Goal: Find specific page/section: Find specific page/section

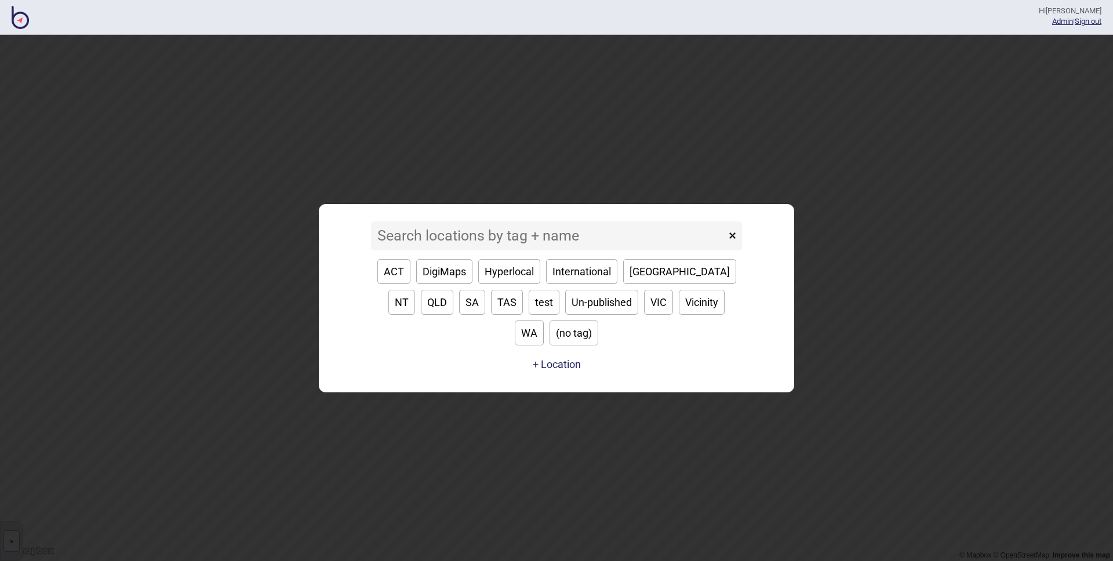
click at [530, 247] on input at bounding box center [548, 235] width 355 height 29
click at [531, 247] on input at bounding box center [548, 235] width 355 height 29
click at [524, 250] on input at bounding box center [548, 235] width 355 height 29
click at [387, 284] on button "ACT" at bounding box center [393, 271] width 33 height 25
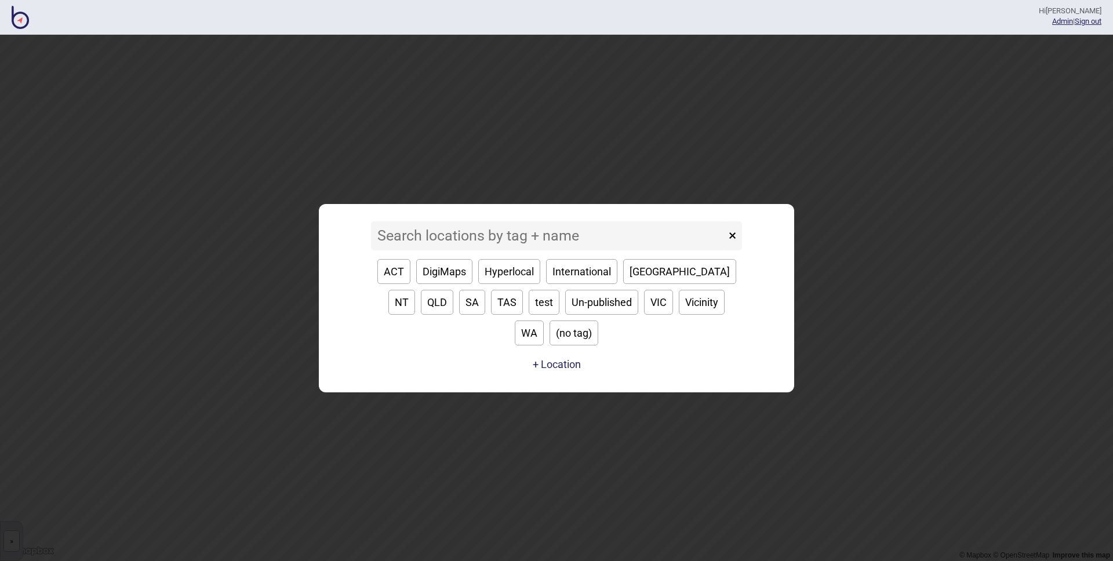
type input "ACT"
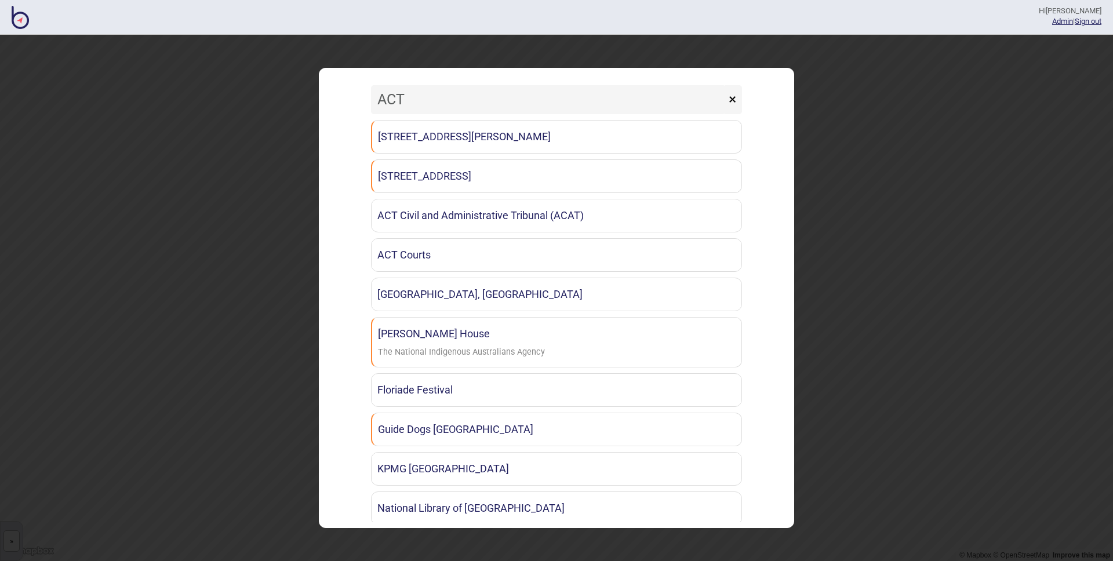
click at [733, 100] on button "×" at bounding box center [732, 99] width 19 height 29
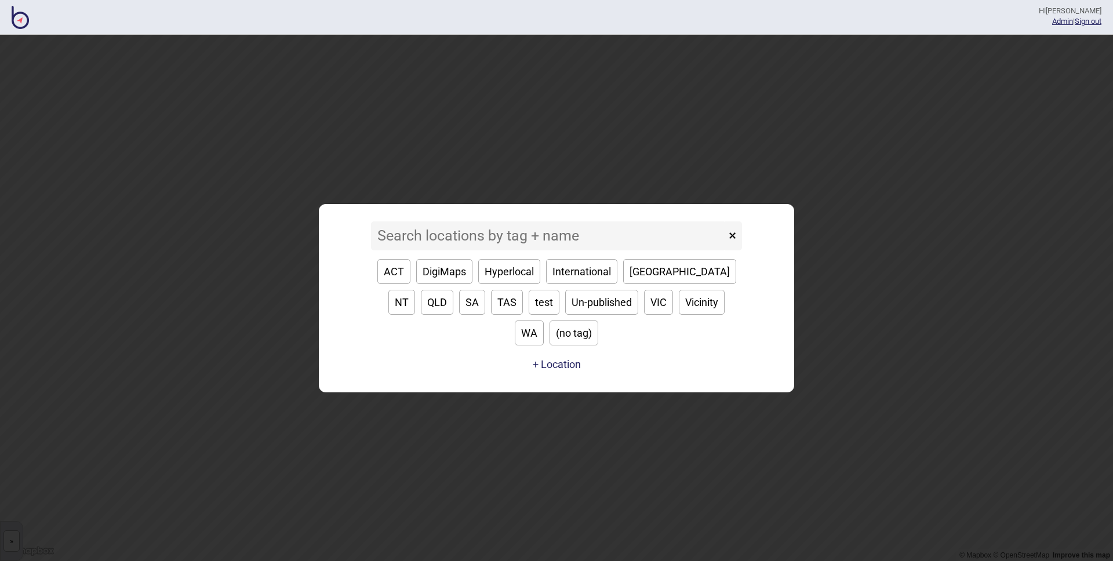
click at [475, 250] on input at bounding box center [548, 235] width 355 height 29
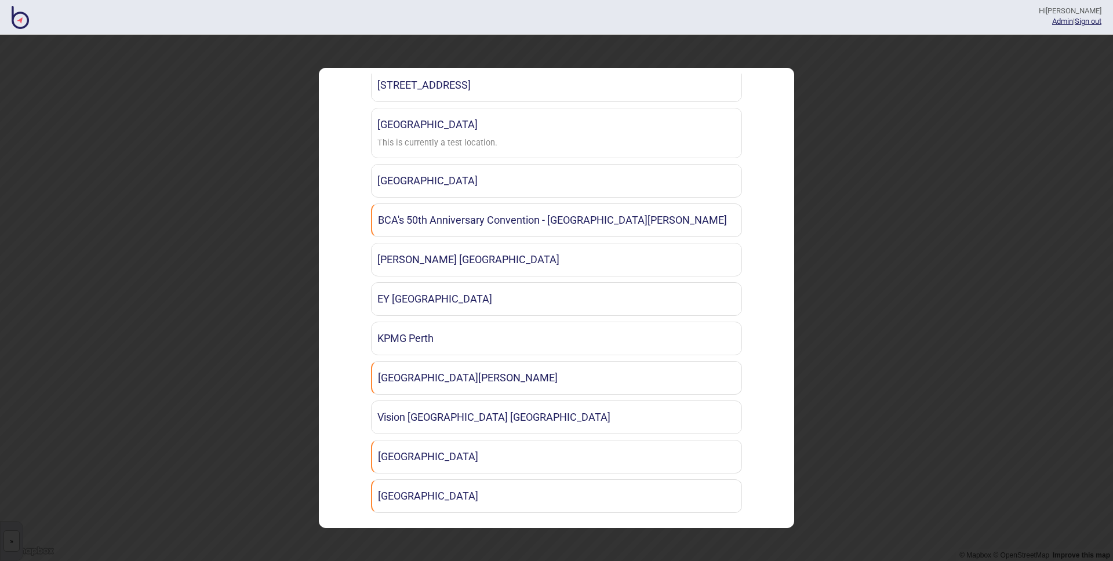
scroll to position [99, 0]
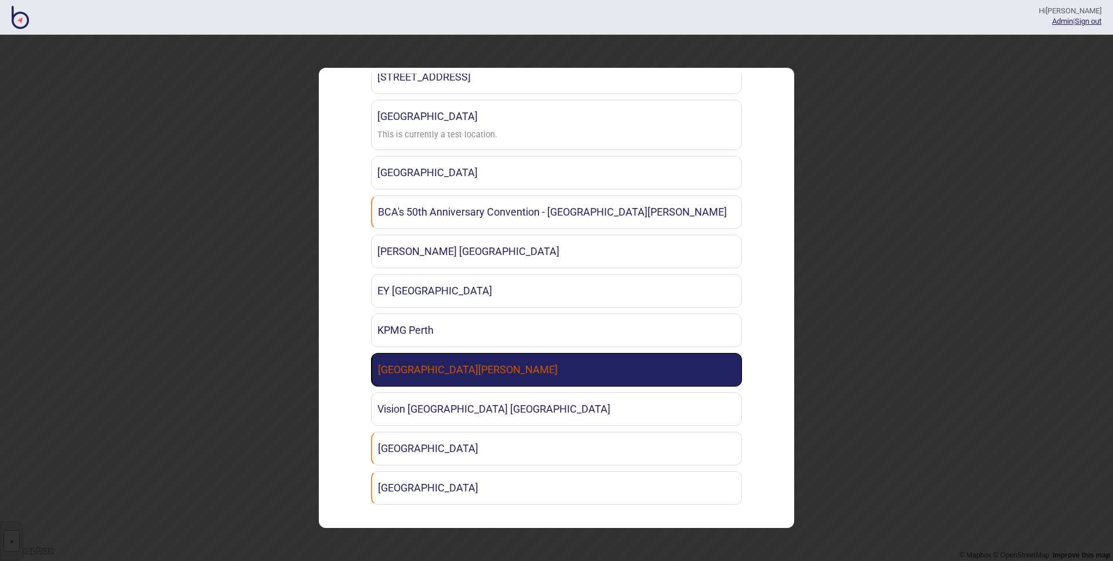
type input "wa"
click at [509, 371] on link "[GEOGRAPHIC_DATA][PERSON_NAME]" at bounding box center [556, 370] width 371 height 34
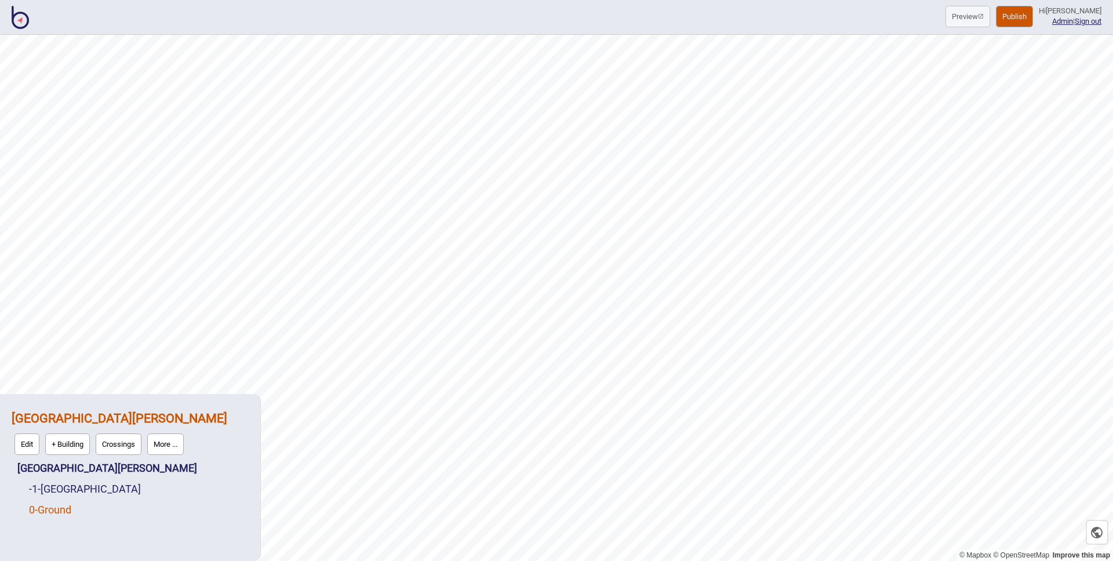
click at [60, 507] on link "0 - Ground" at bounding box center [50, 510] width 42 height 12
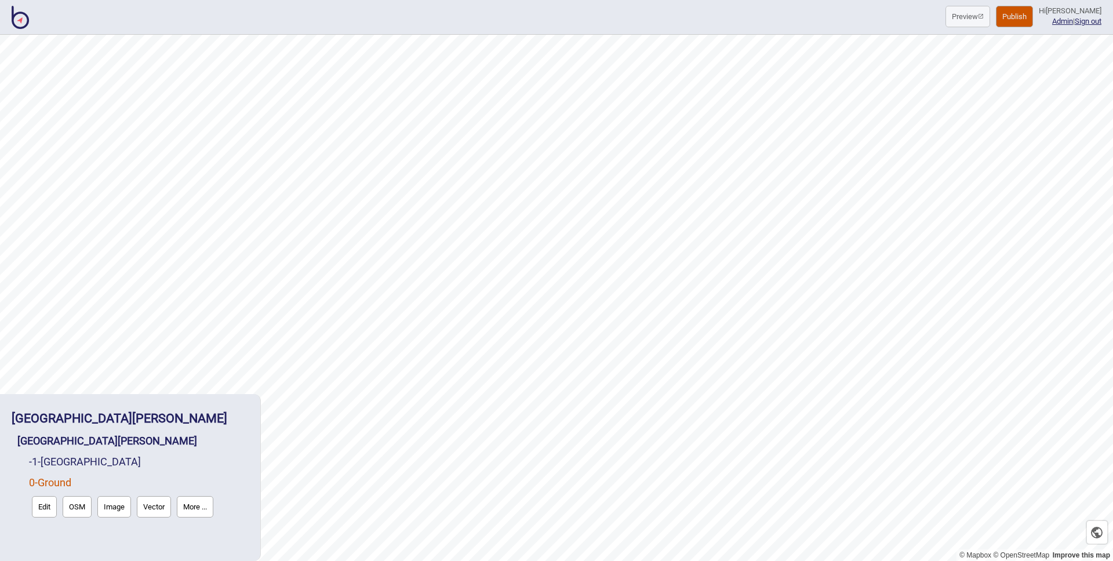
click at [51, 509] on button "Edit" at bounding box center [44, 506] width 25 height 21
